Goal: Information Seeking & Learning: Check status

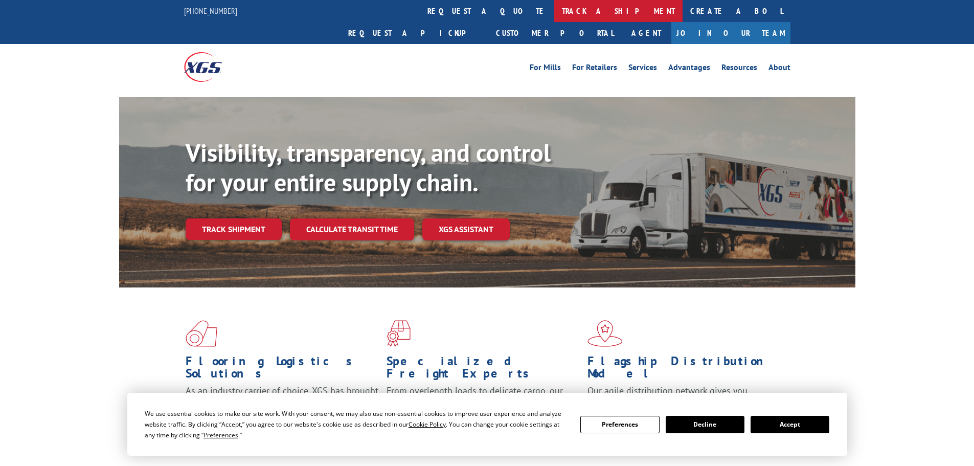
click at [554, 8] on link "track a shipment" at bounding box center [618, 11] width 128 height 22
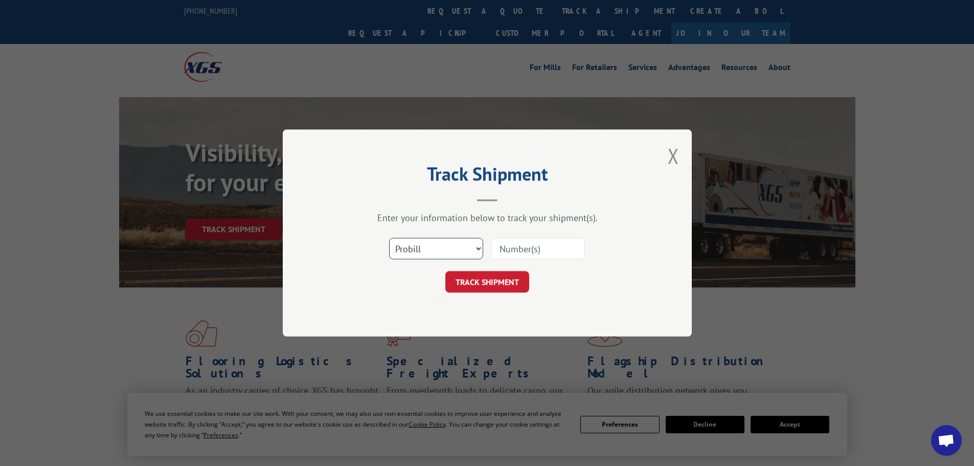
click at [427, 251] on select "Select category... Probill BOL PO" at bounding box center [436, 248] width 94 height 21
select select "bol"
click at [389, 238] on select "Select category... Probill BOL PO" at bounding box center [436, 248] width 94 height 21
click at [504, 246] on input at bounding box center [538, 248] width 94 height 21
click at [517, 249] on input at bounding box center [538, 248] width 94 height 21
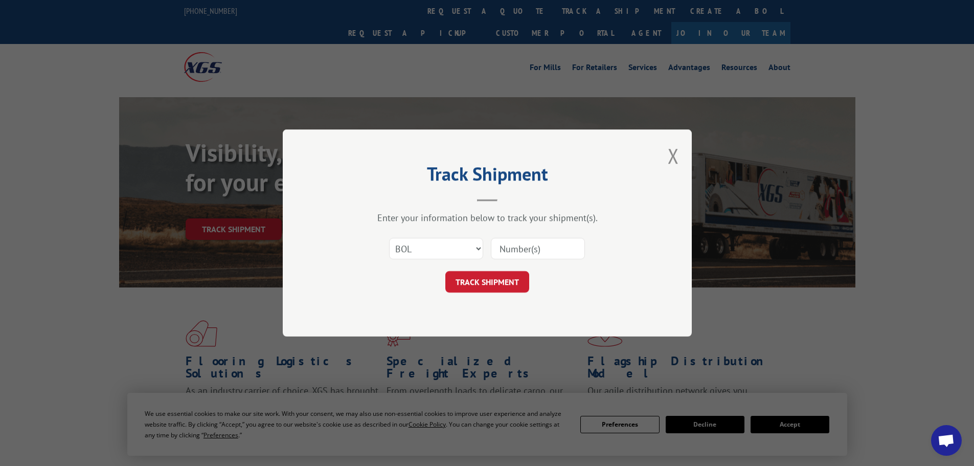
paste input "7086572"
type input "7086572"
click at [474, 280] on button "TRACK SHIPMENT" at bounding box center [487, 281] width 84 height 21
